Goal: Transaction & Acquisition: Book appointment/travel/reservation

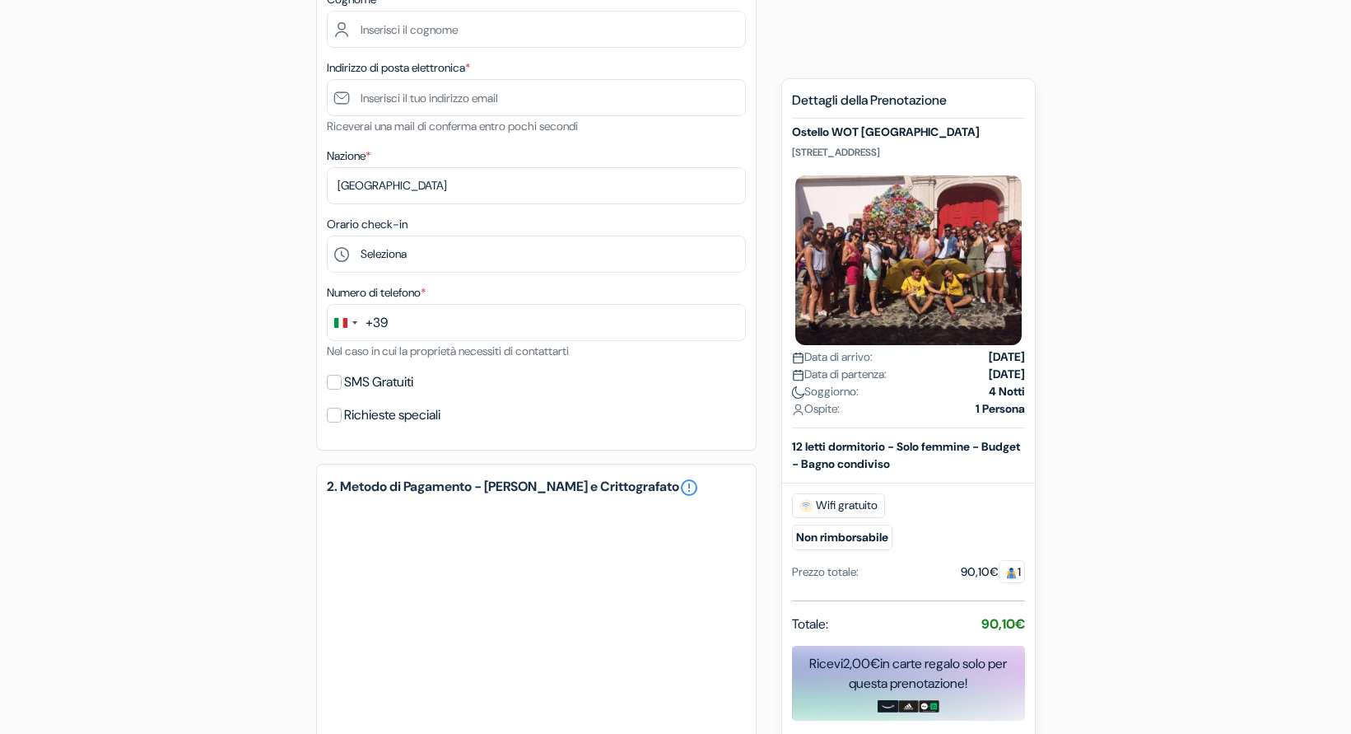
scroll to position [400, 0]
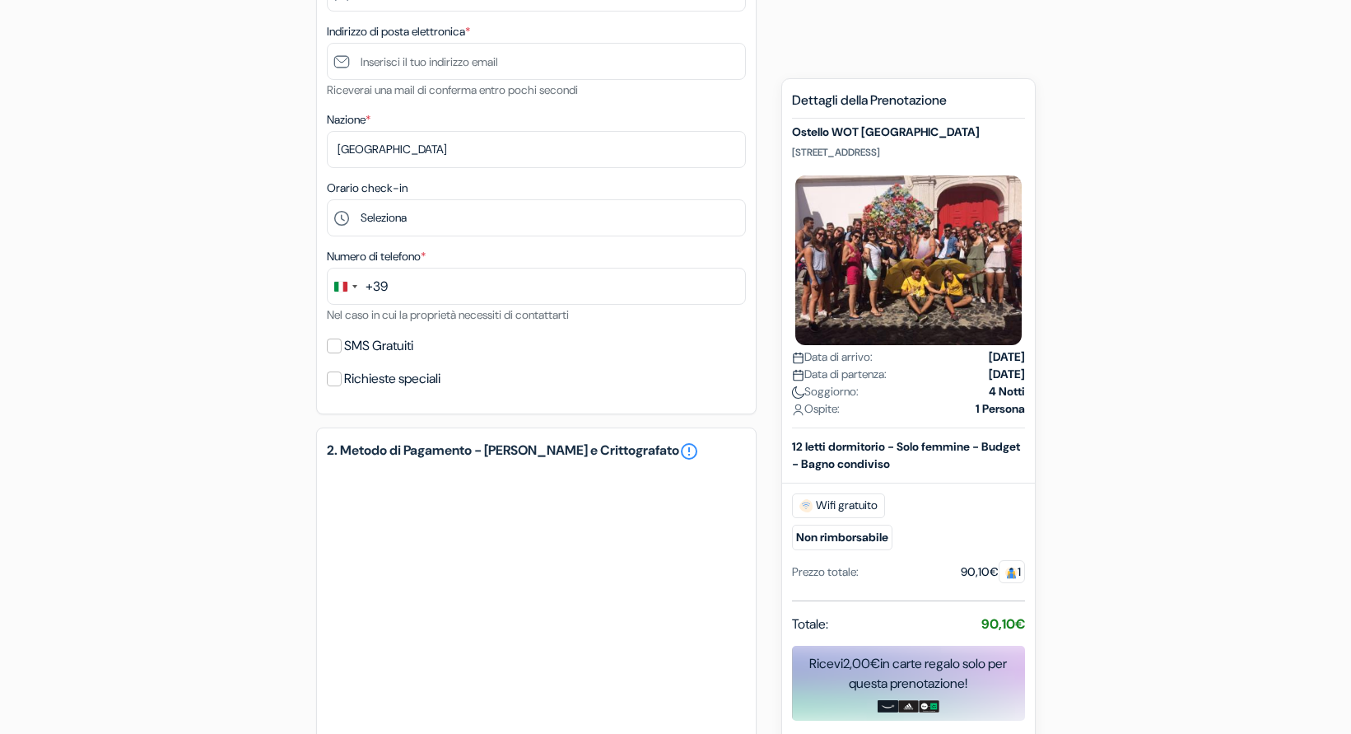
click at [350, 355] on label "SMS Gratuiti" at bounding box center [378, 345] width 69 height 23
click at [342, 353] on input "SMS Gratuiti" at bounding box center [334, 345] width 15 height 15
checkbox input "true"
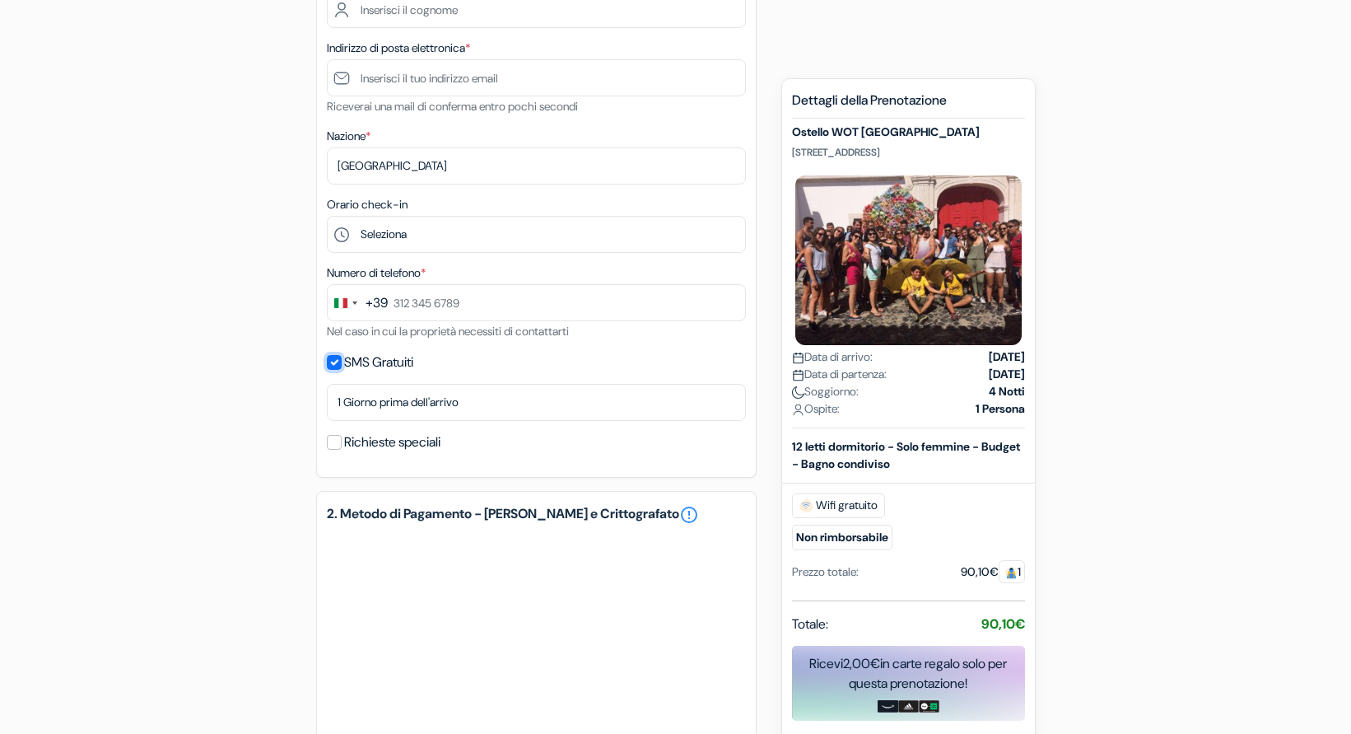
scroll to position [382, 0]
click at [499, 229] on select "Seleziona 1:00 2:00 3:00 4:00 5:00 6:00 7:00 8:00 9:00 10:00 11:00 12:00 13:00 …" at bounding box center [536, 235] width 419 height 37
select select "0"
click at [327, 219] on select "Seleziona 1:00 2:00 3:00 4:00 5:00 6:00 7:00 8:00 9:00 10:00 11:00 12:00 13:00 …" at bounding box center [536, 235] width 419 height 37
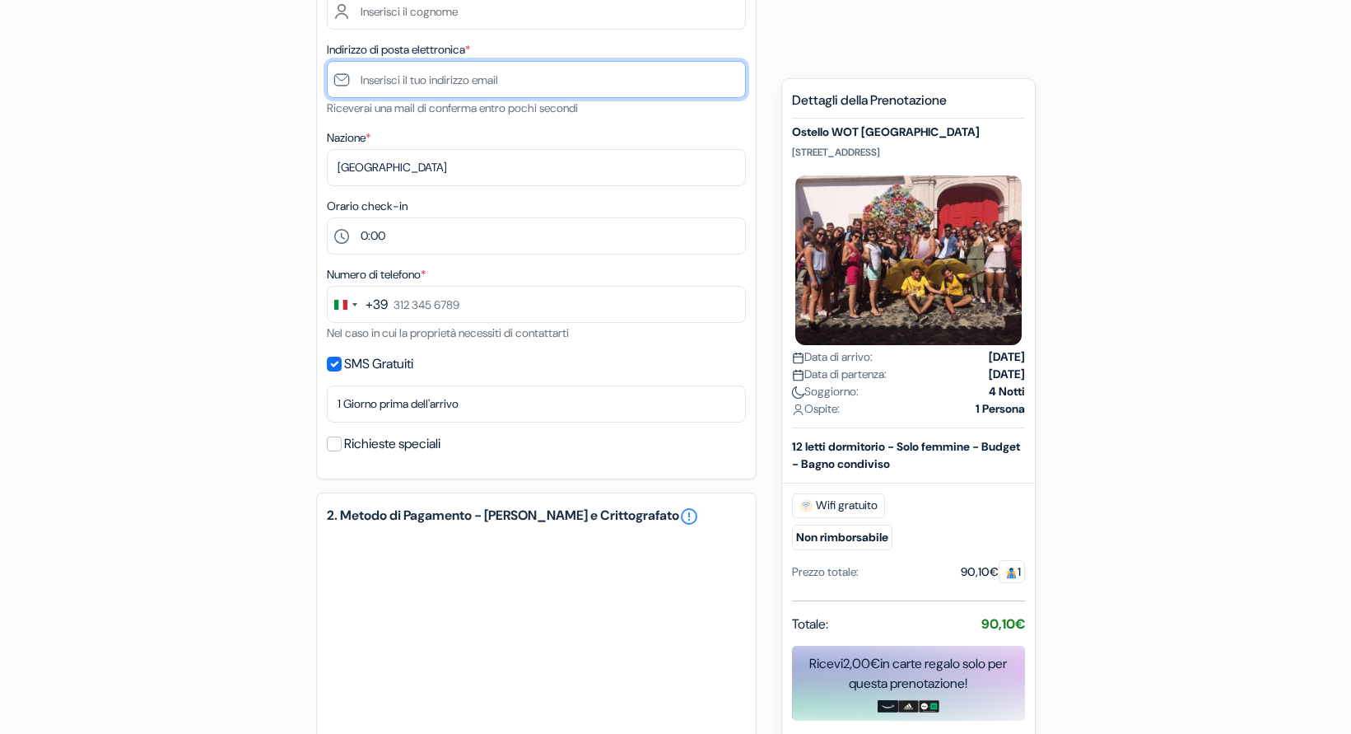
click at [659, 95] on input "text" at bounding box center [536, 79] width 419 height 37
type input "[EMAIL_ADDRESS][DOMAIN_NAME]"
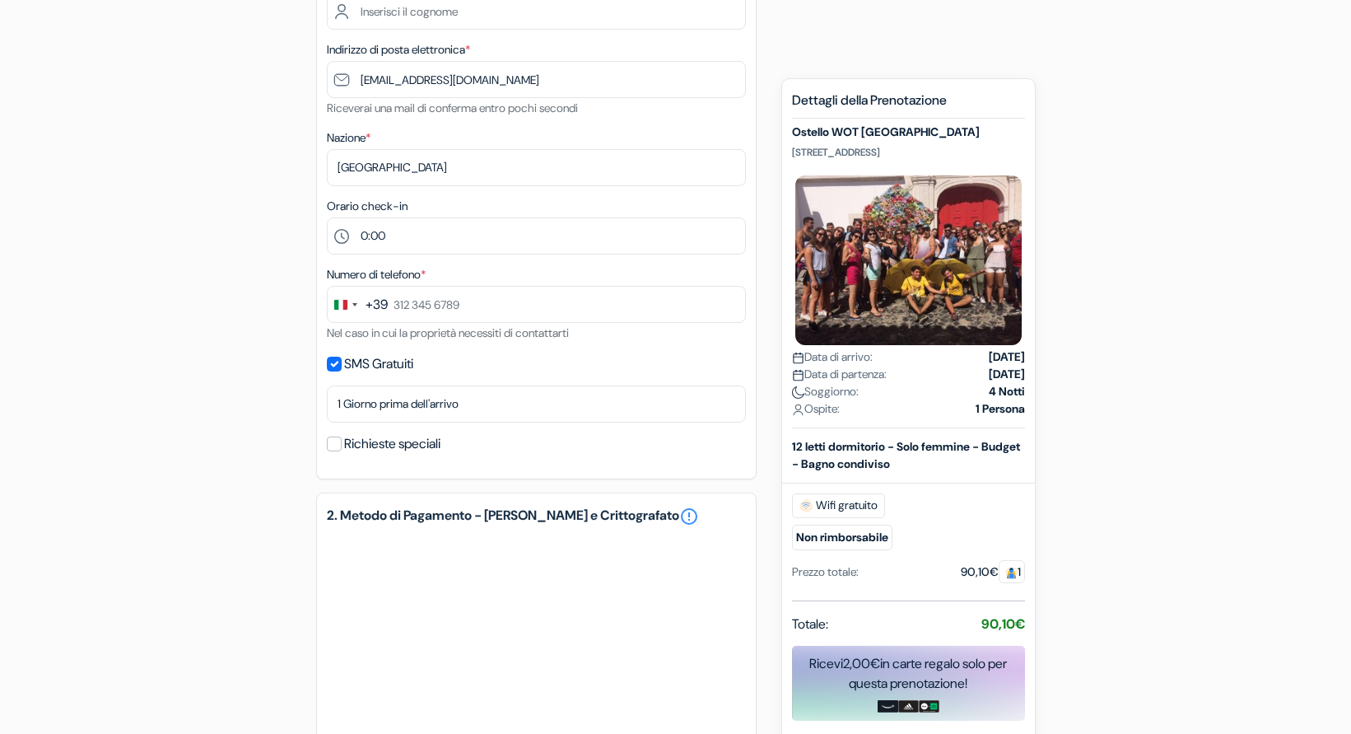
type input "[PERSON_NAME]"
type input "[GEOGRAPHIC_DATA]"
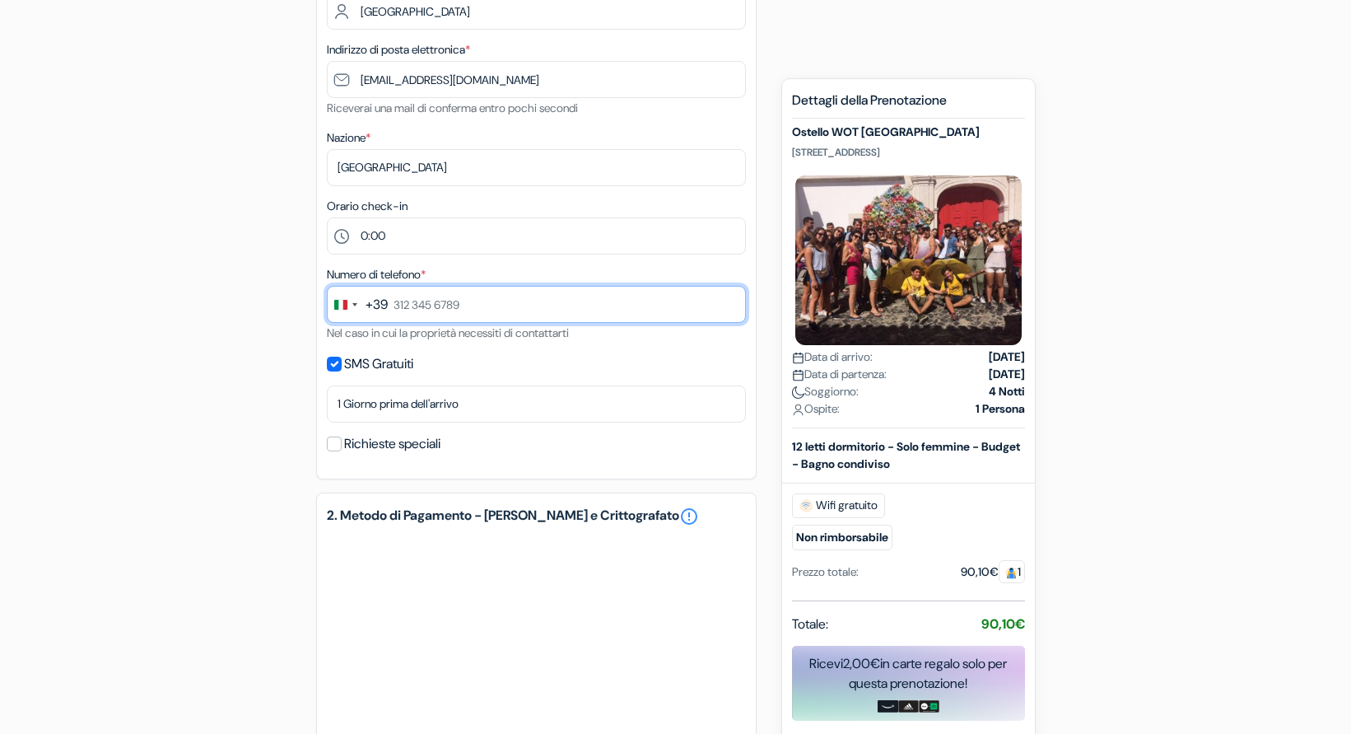
type input "378 082 2994"
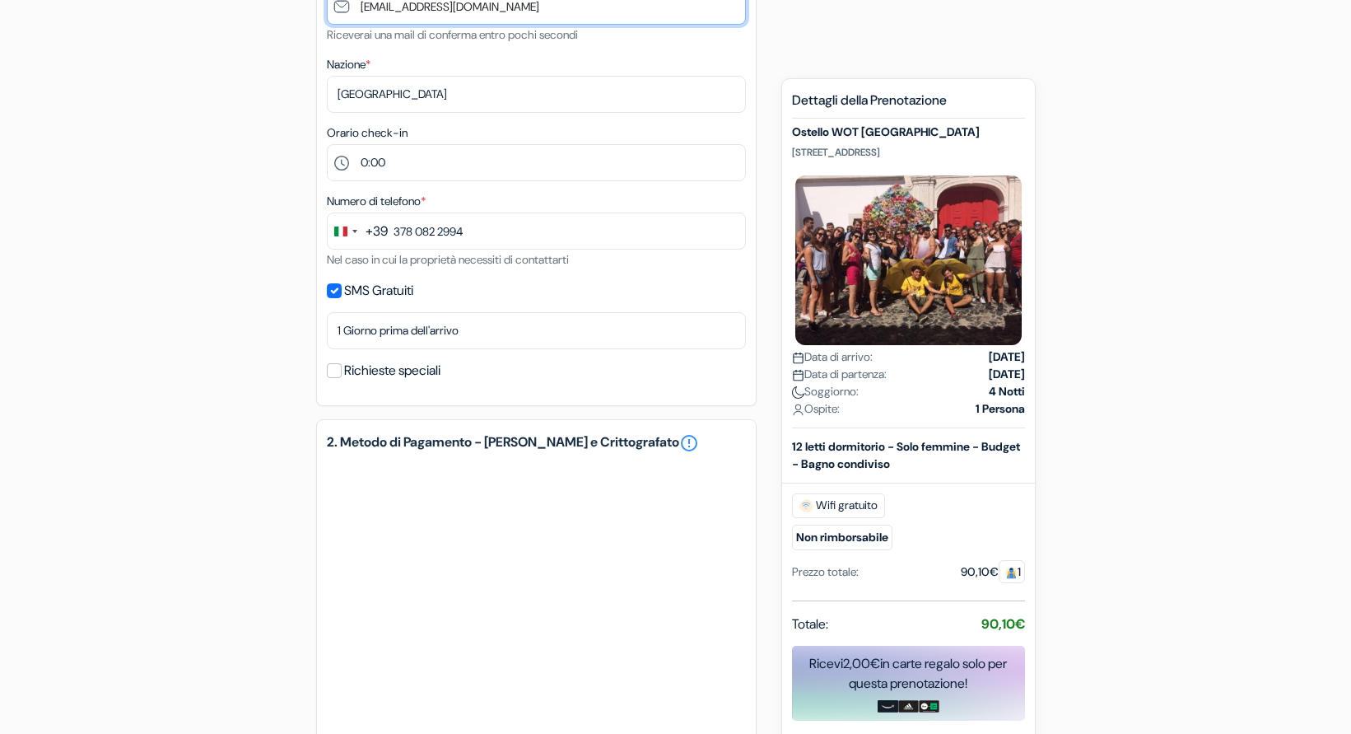
scroll to position [459, 0]
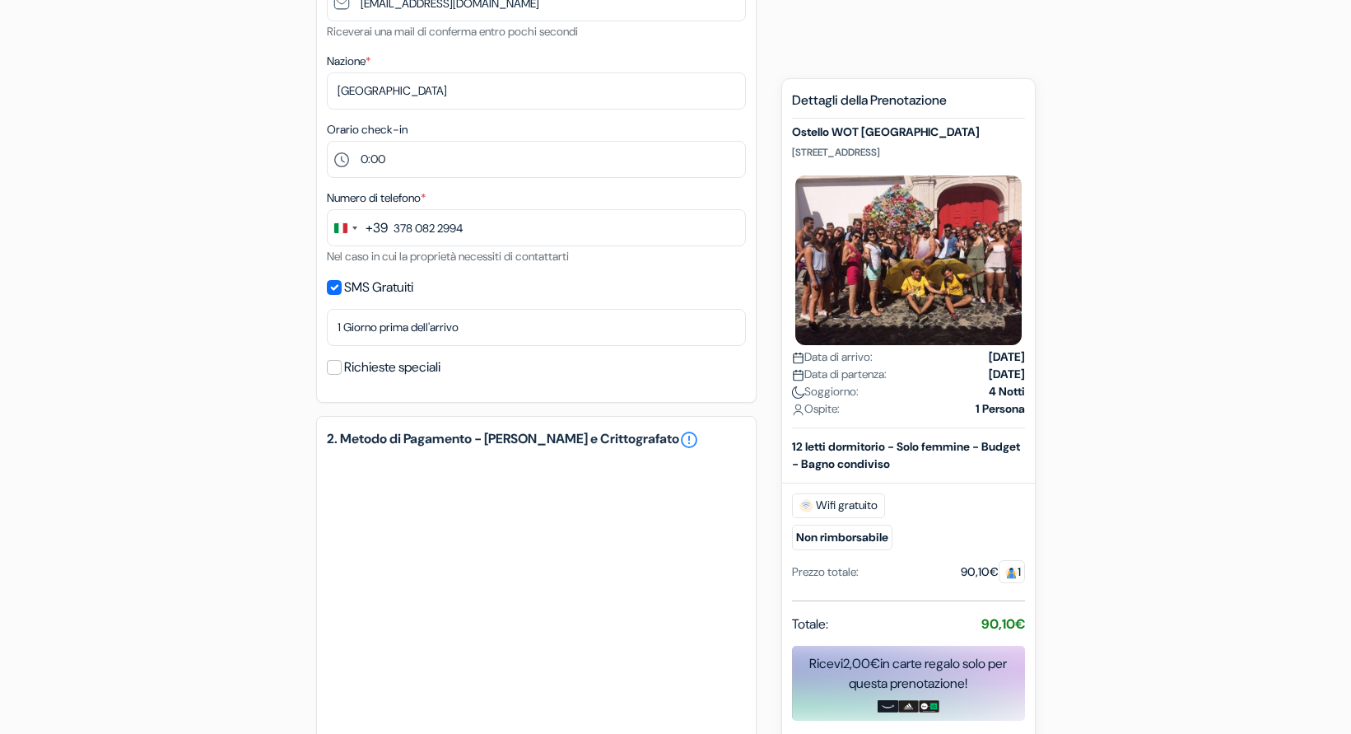
click at [581, 138] on div "Orario check-in Seleziona 1:00 2:00 3:00 4:00 5:00 6:00 7:00 8:00 9:00 10:00 11…" at bounding box center [536, 148] width 419 height 58
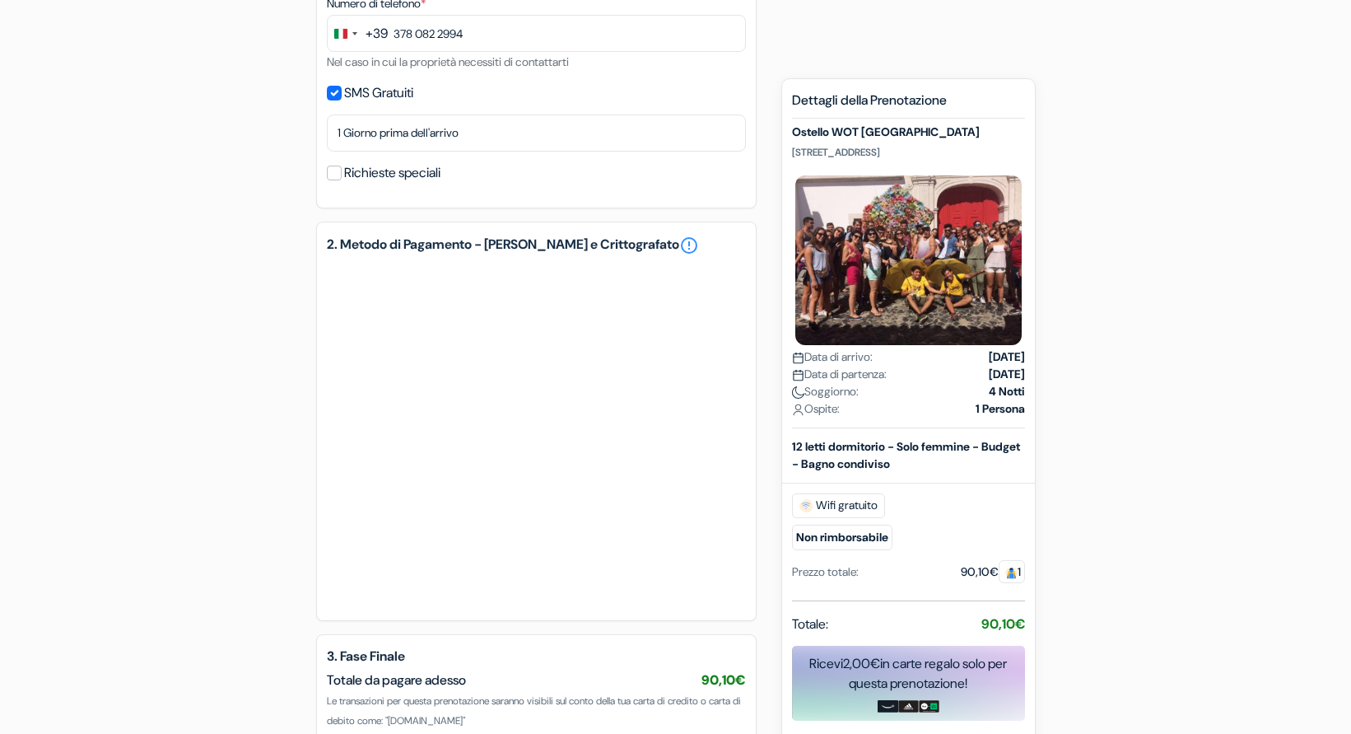
scroll to position [668, 0]
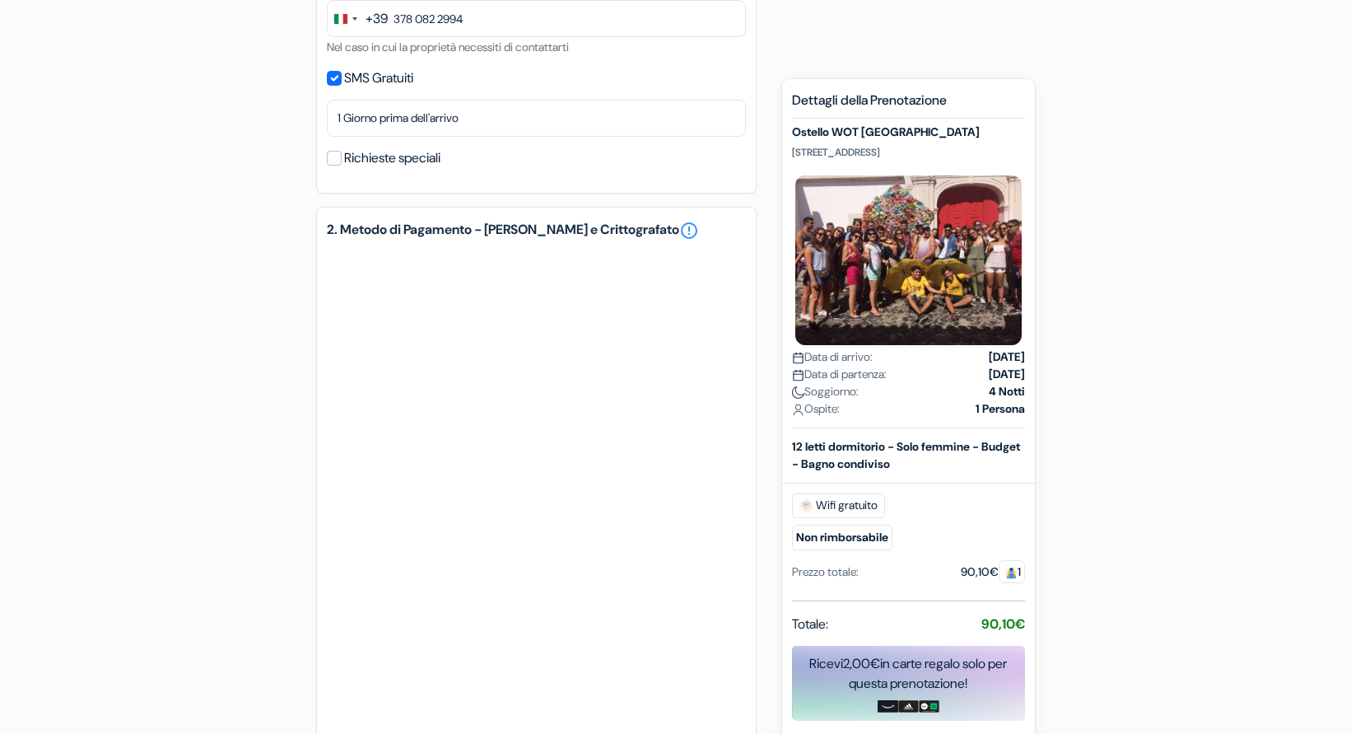
click at [424, 153] on label "Richieste speciali" at bounding box center [392, 158] width 96 height 23
click at [342, 153] on input "Richieste speciali" at bounding box center [334, 158] width 15 height 15
checkbox input "true"
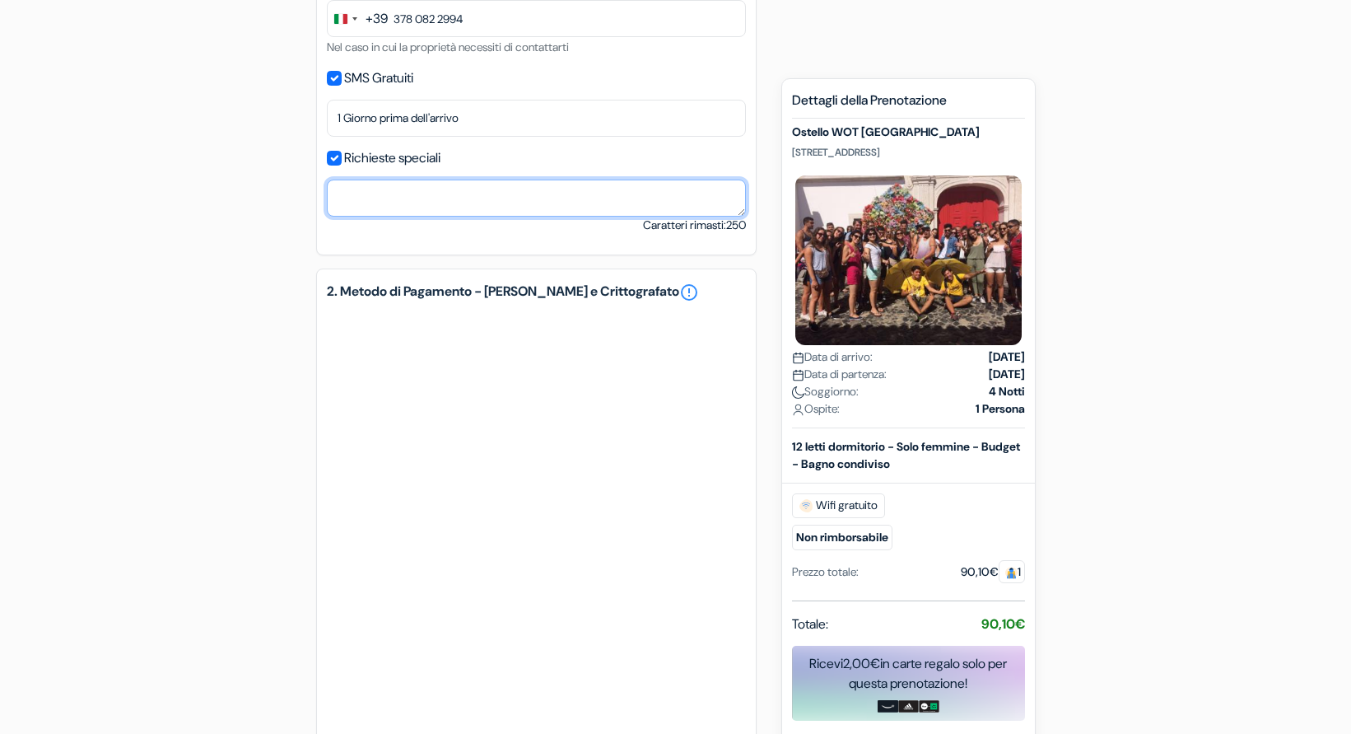
click at [473, 211] on textarea at bounding box center [536, 198] width 419 height 37
type textarea "c'è asciugacapelli?"
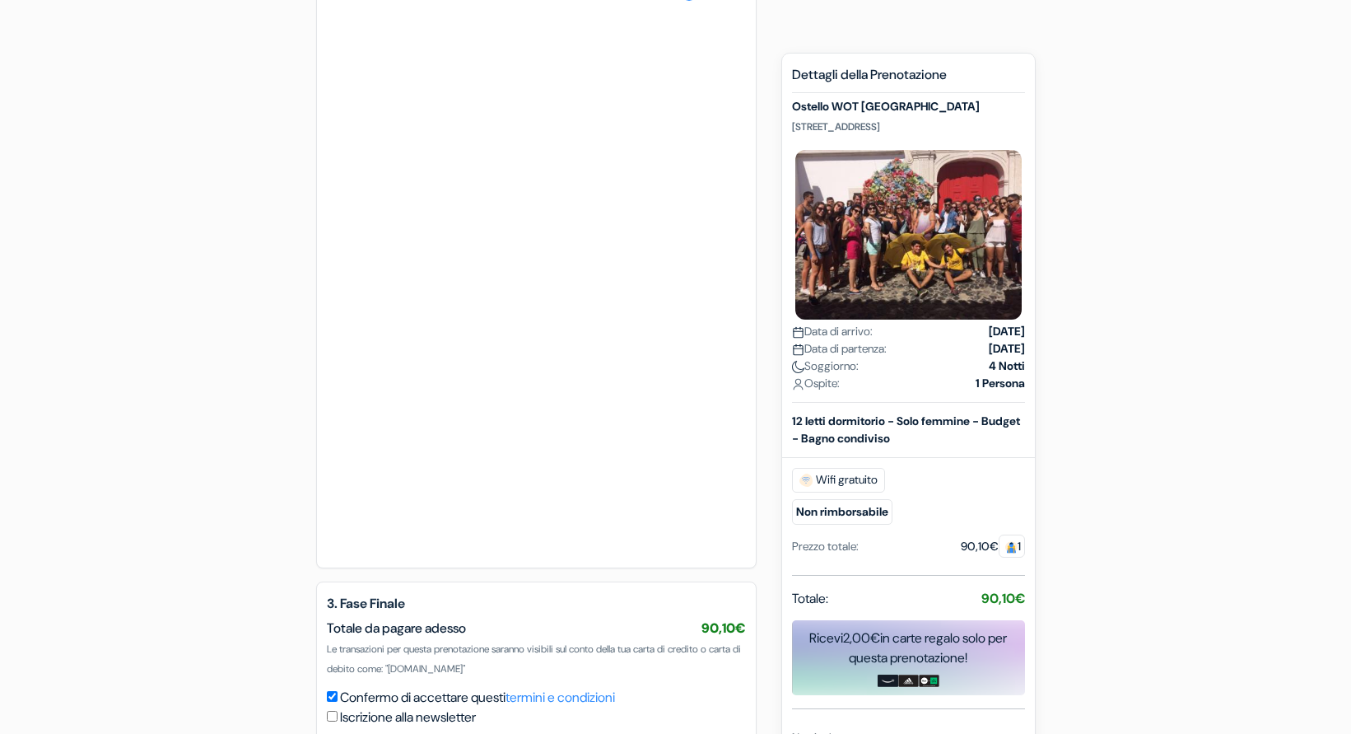
scroll to position [1090, 0]
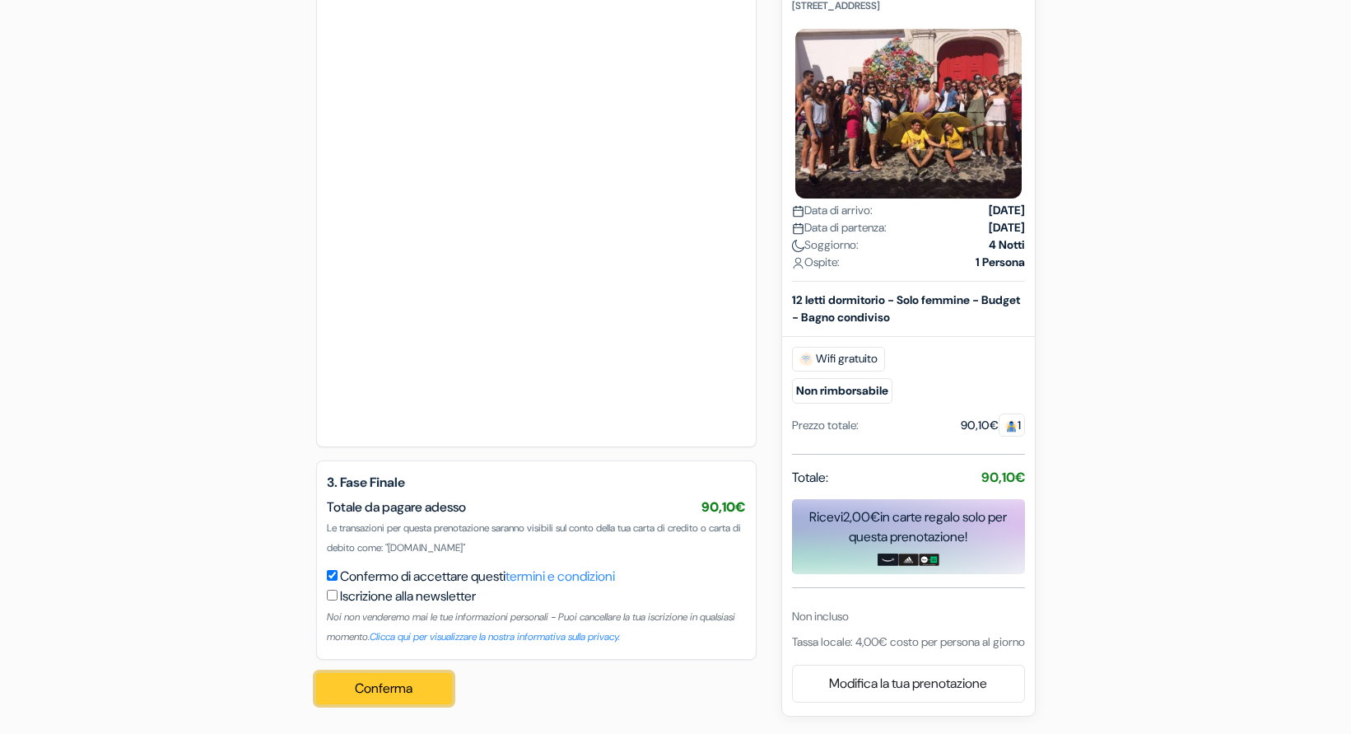
click at [418, 682] on button "Conferma Loading..." at bounding box center [384, 688] width 137 height 31
